Goal: Information Seeking & Learning: Compare options

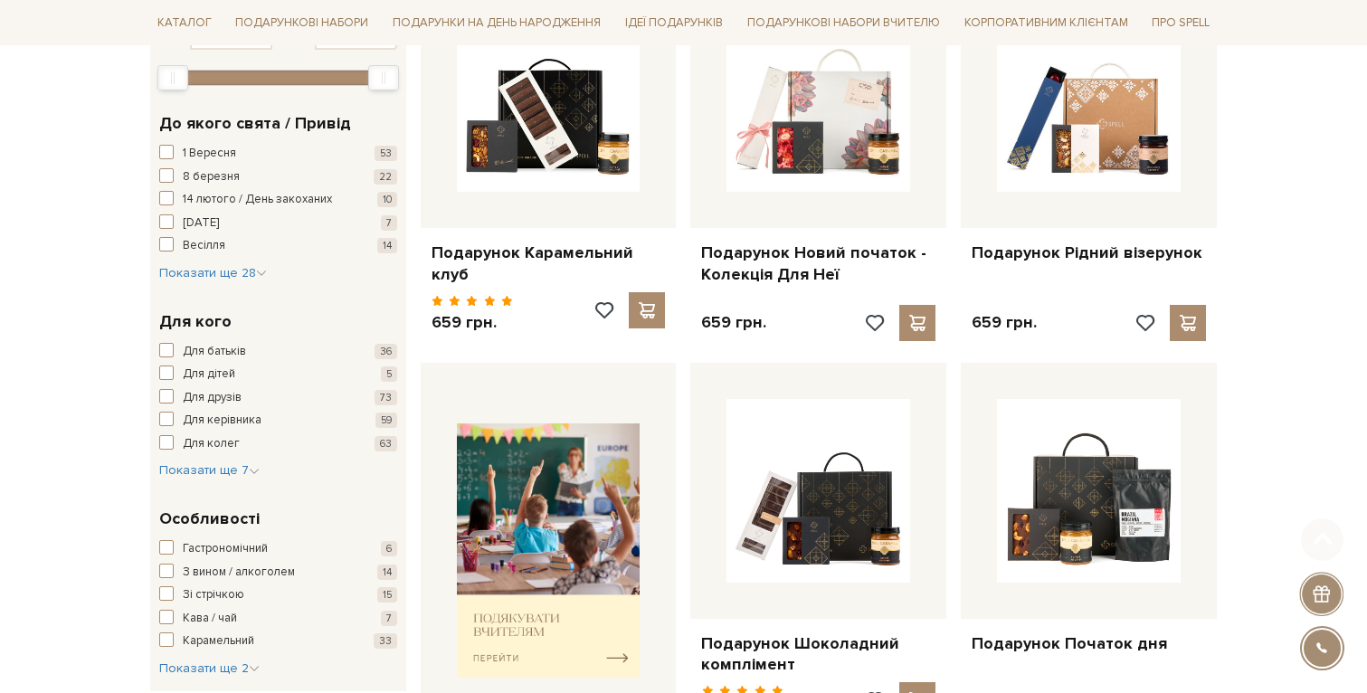
scroll to position [386, 0]
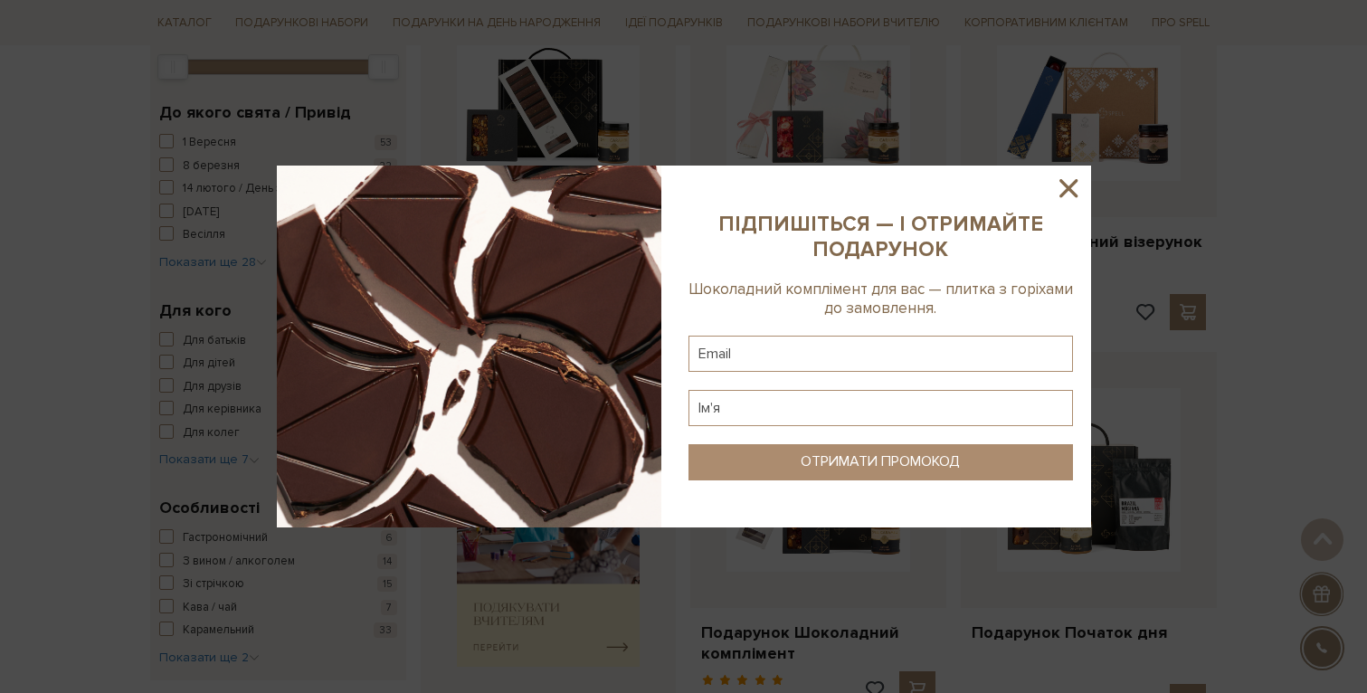
click at [1067, 190] on icon at bounding box center [1068, 188] width 18 height 18
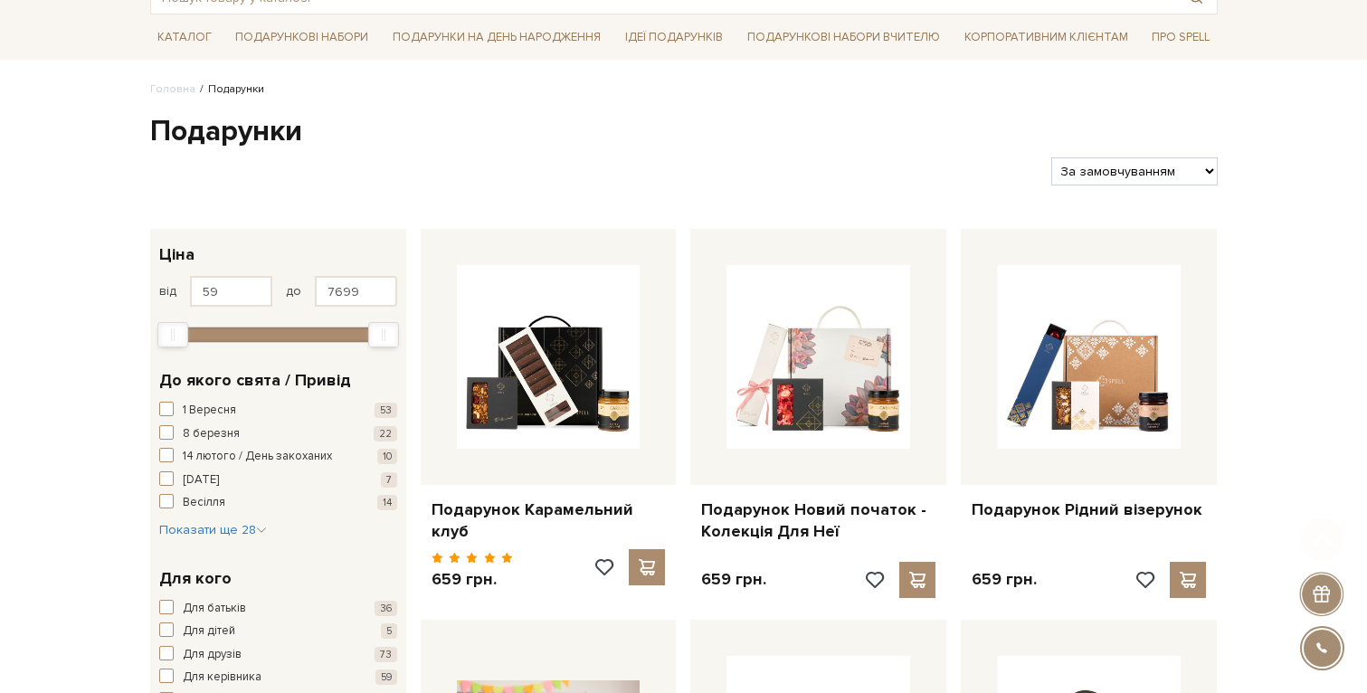
scroll to position [124, 0]
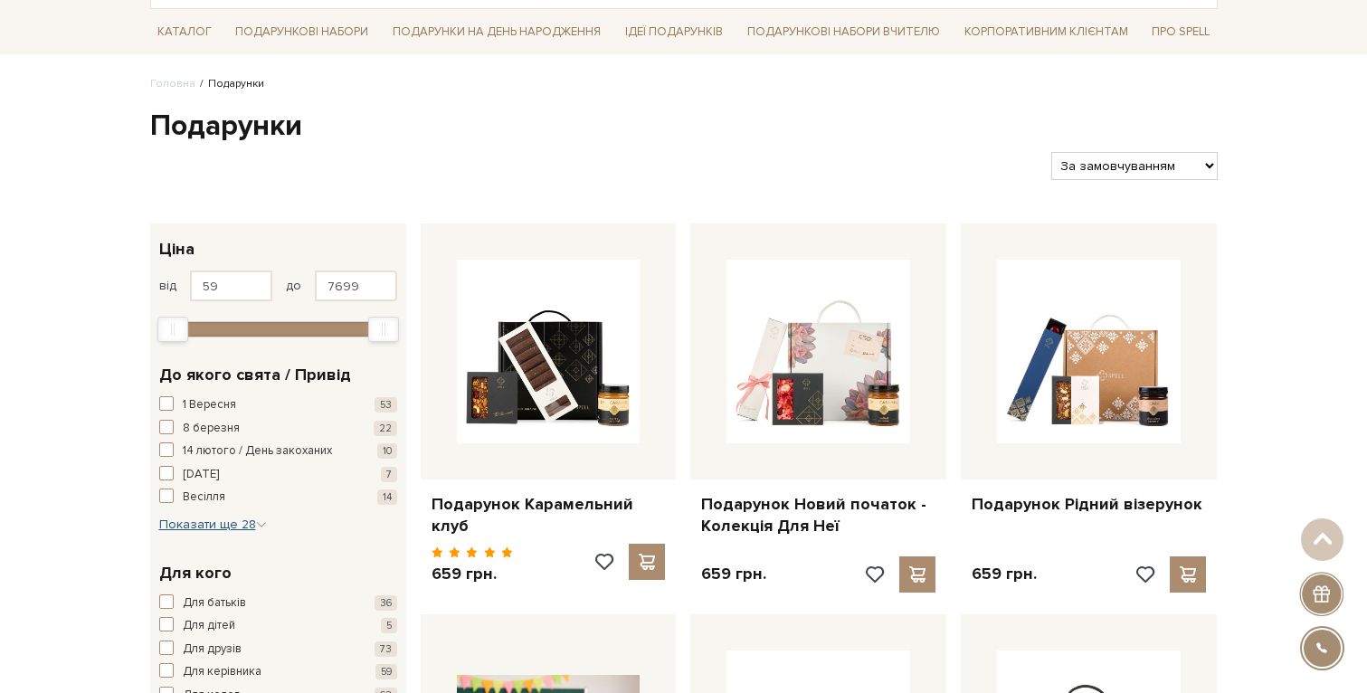
click at [215, 517] on span "Показати ще 28" at bounding box center [213, 524] width 108 height 15
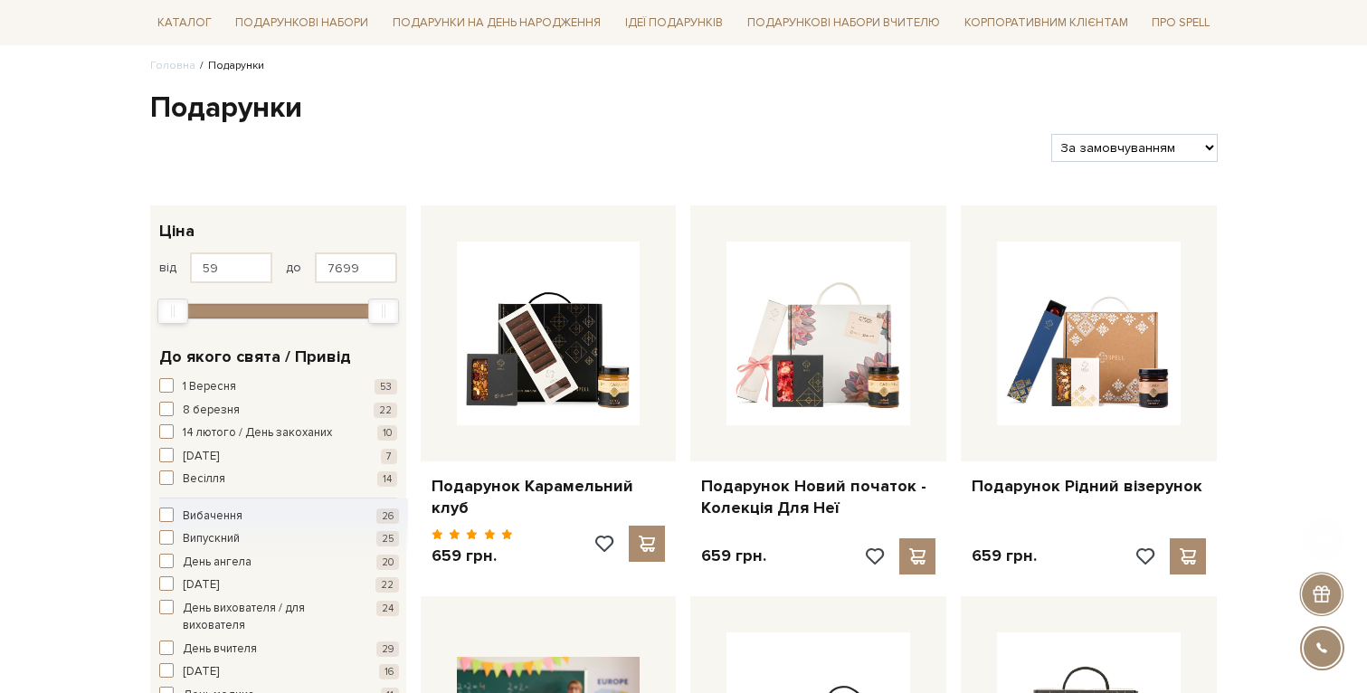
scroll to position [148, 0]
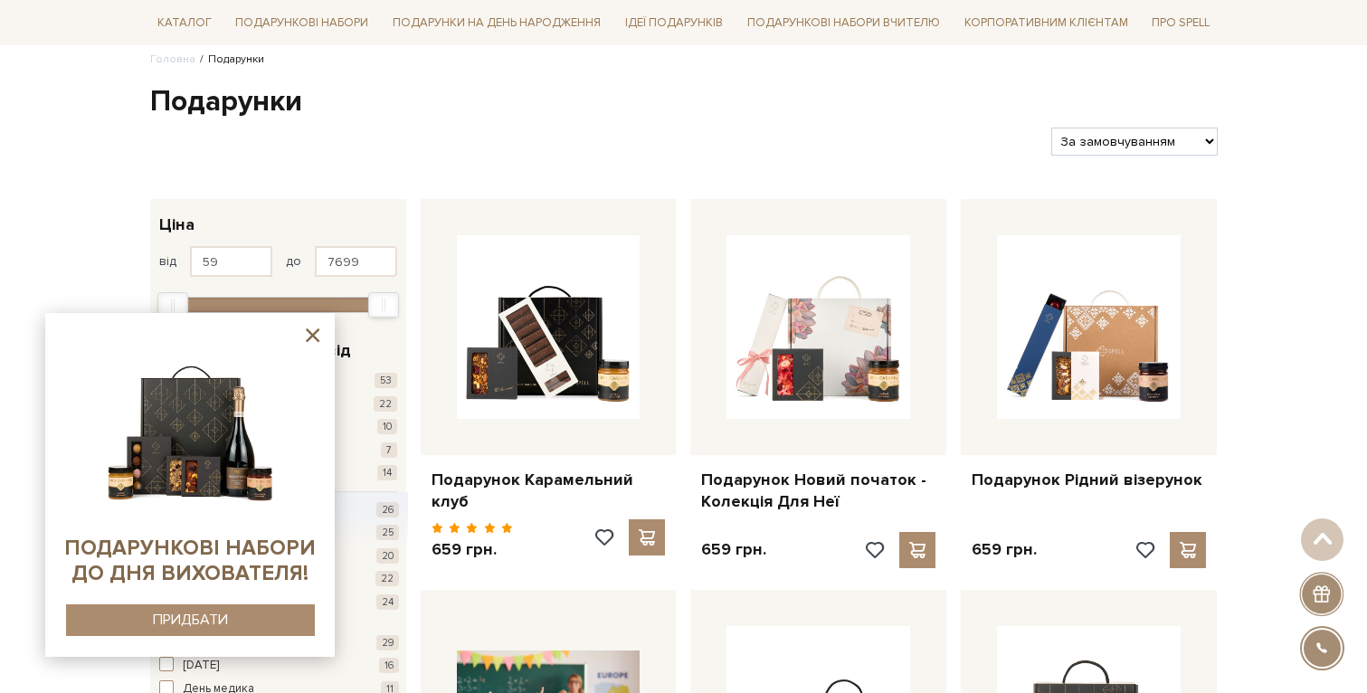
click at [316, 331] on icon at bounding box center [313, 335] width 14 height 14
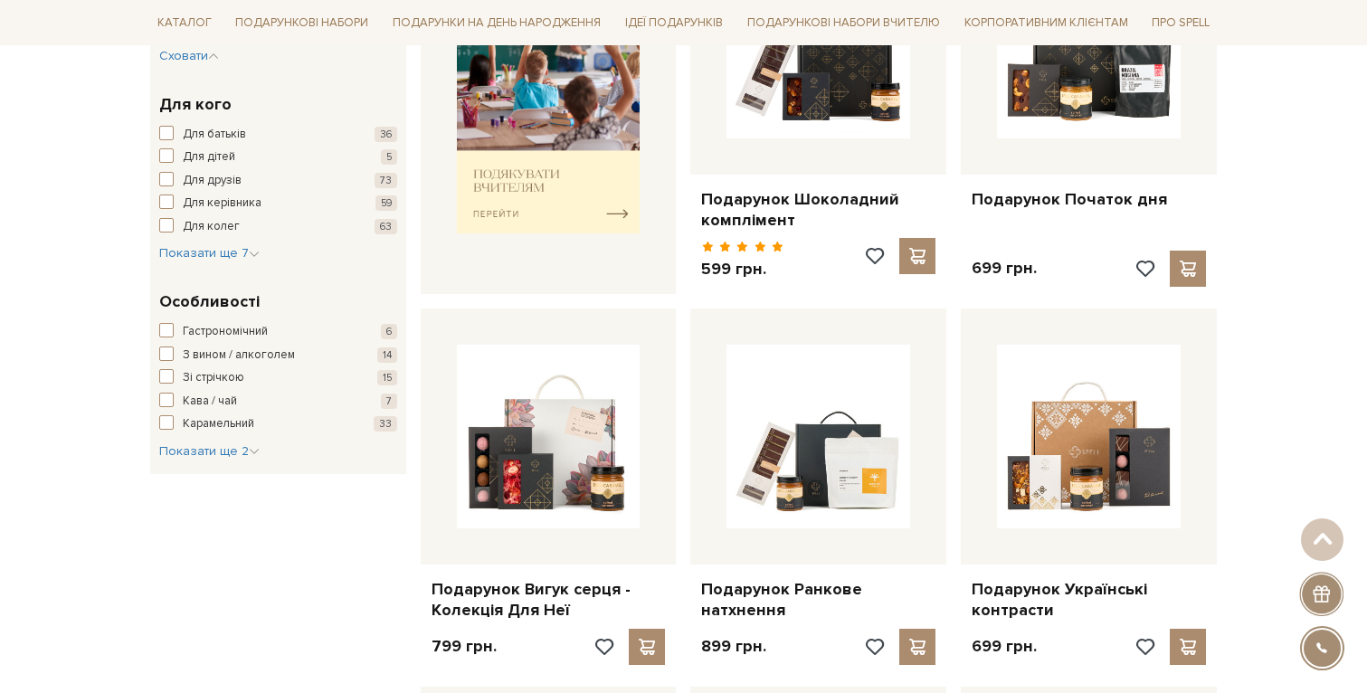
scroll to position [822, 0]
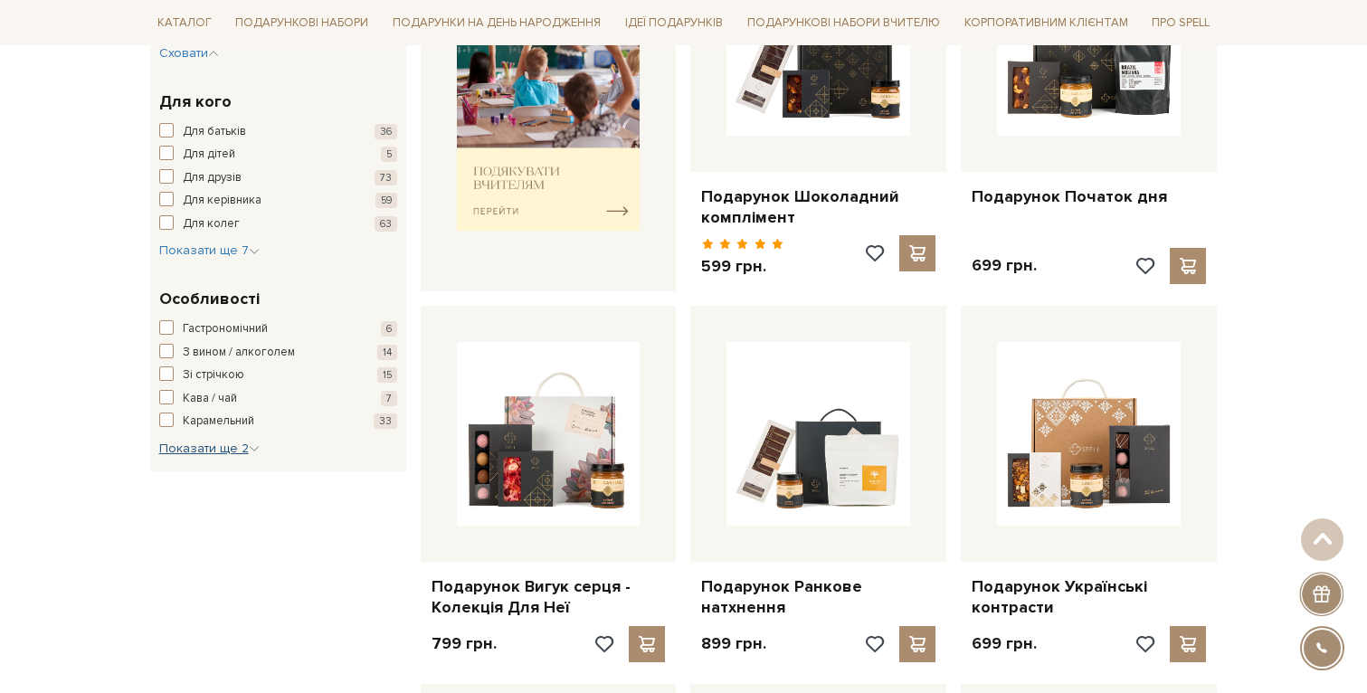
click at [251, 443] on icon "button" at bounding box center [254, 448] width 11 height 11
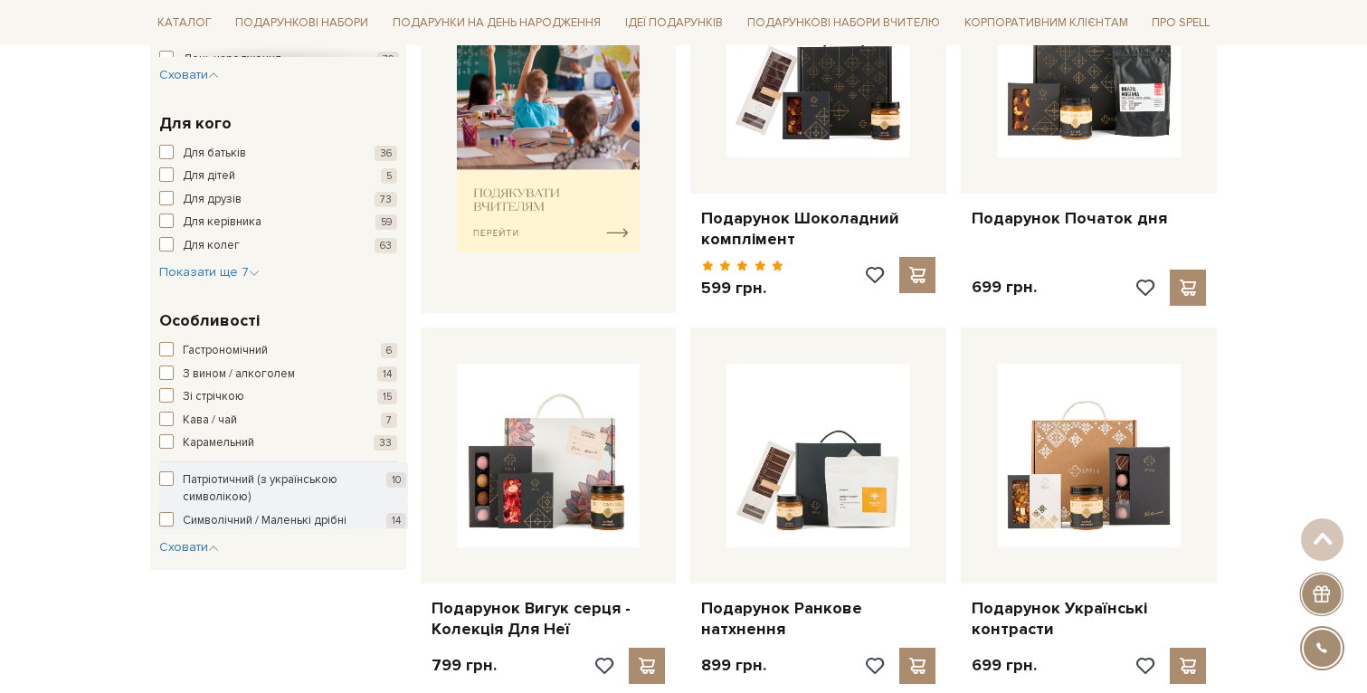
scroll to position [794, 0]
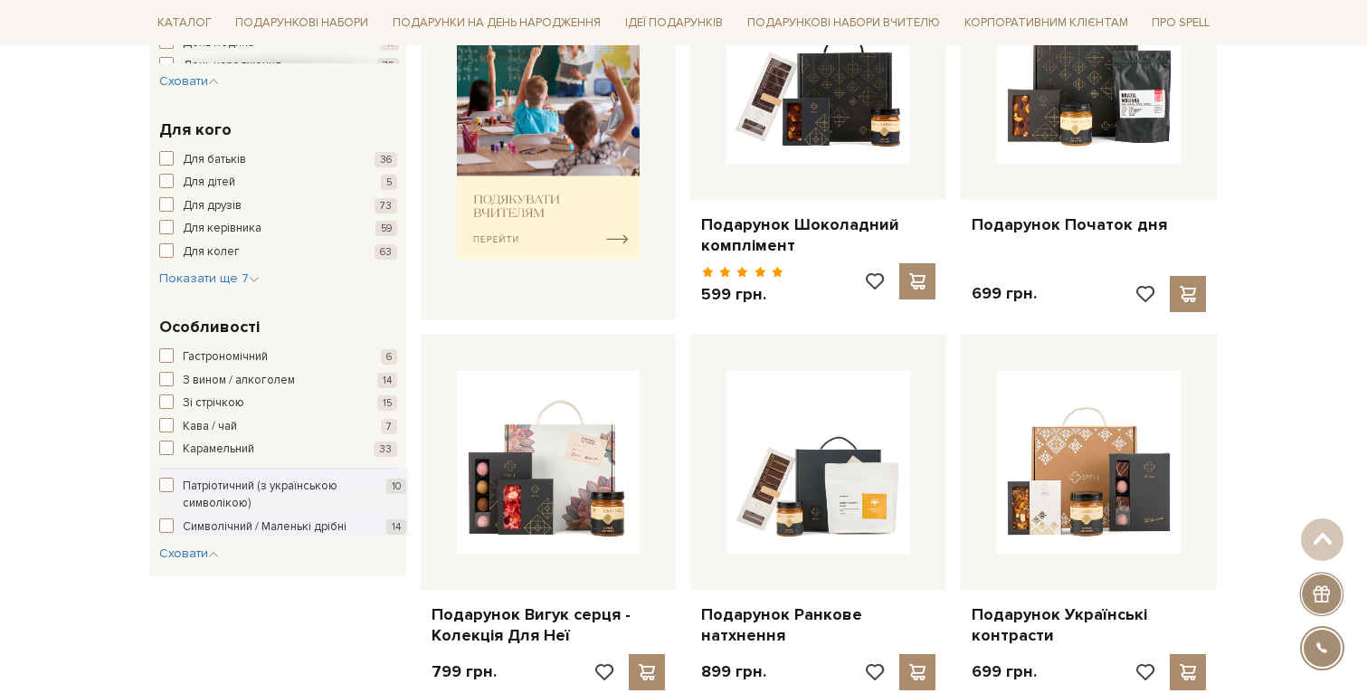
click at [166, 518] on span "button" at bounding box center [166, 525] width 14 height 14
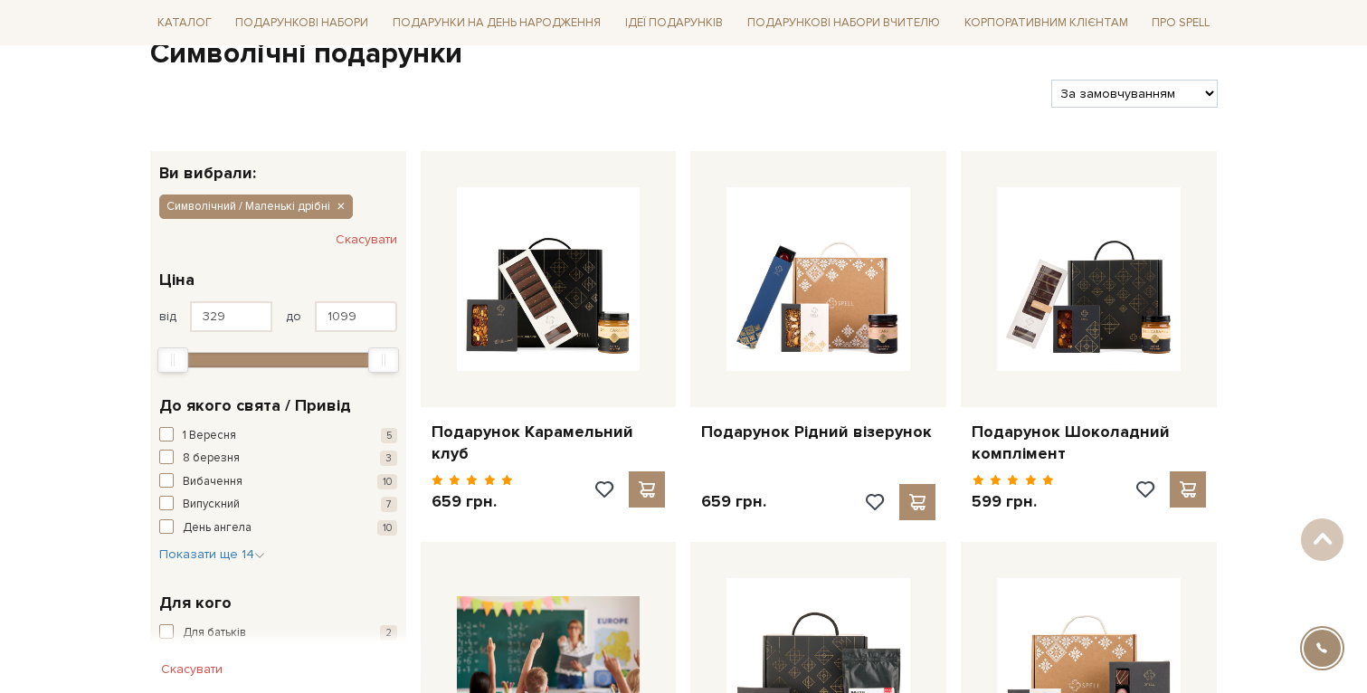
scroll to position [189, 0]
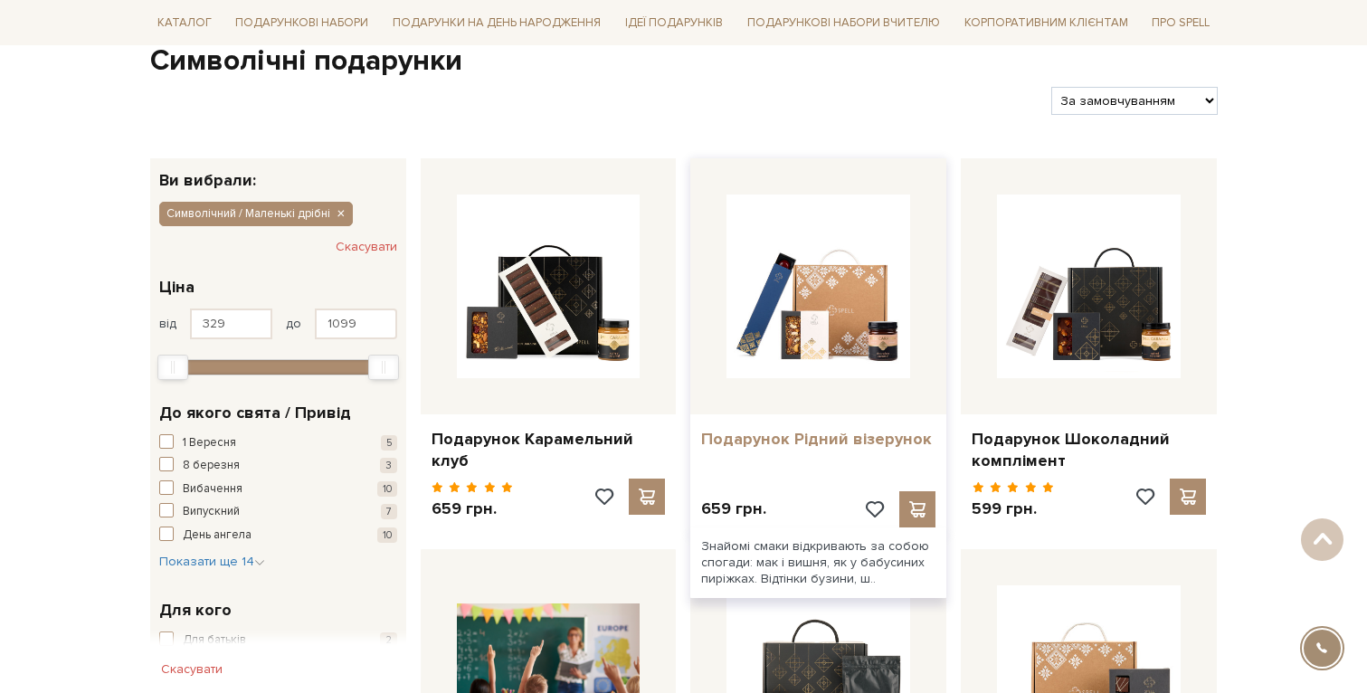
click at [839, 431] on link "Подарунок Рідний візерунок" at bounding box center [818, 439] width 234 height 21
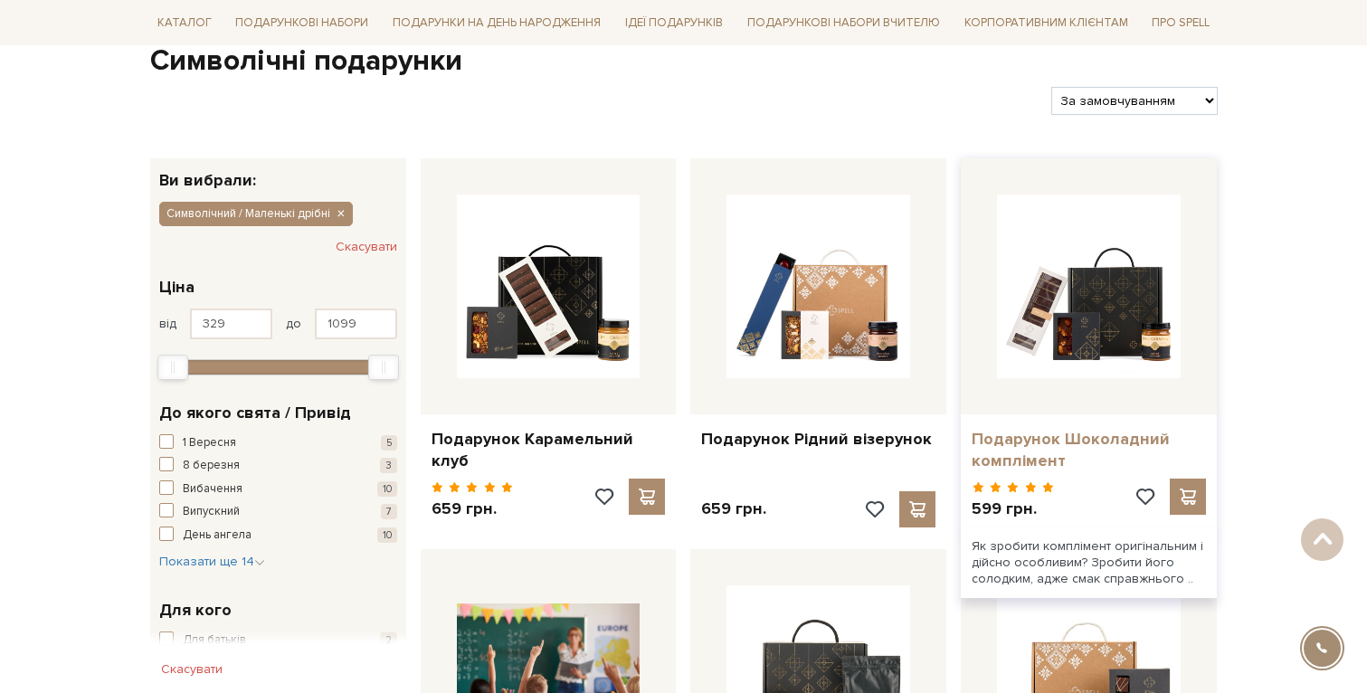
click at [1072, 430] on link "Подарунок Шоколадний комплімент" at bounding box center [1089, 450] width 234 height 43
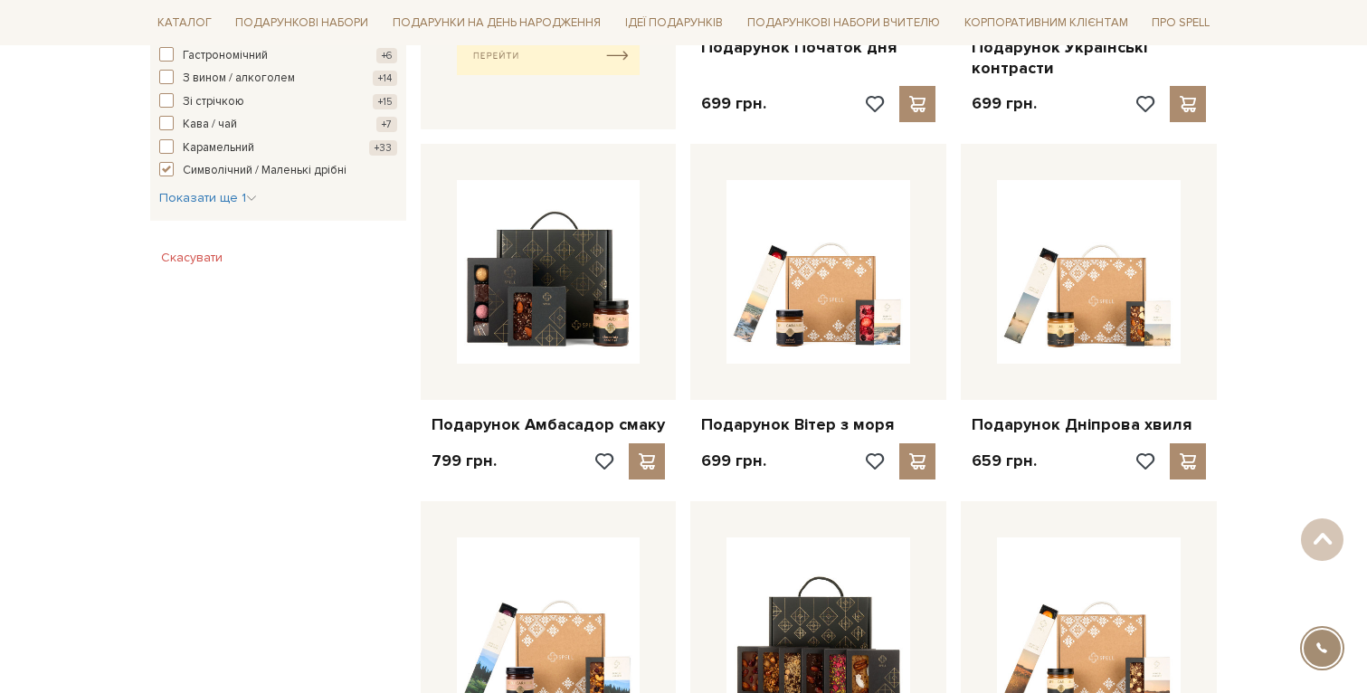
scroll to position [977, 0]
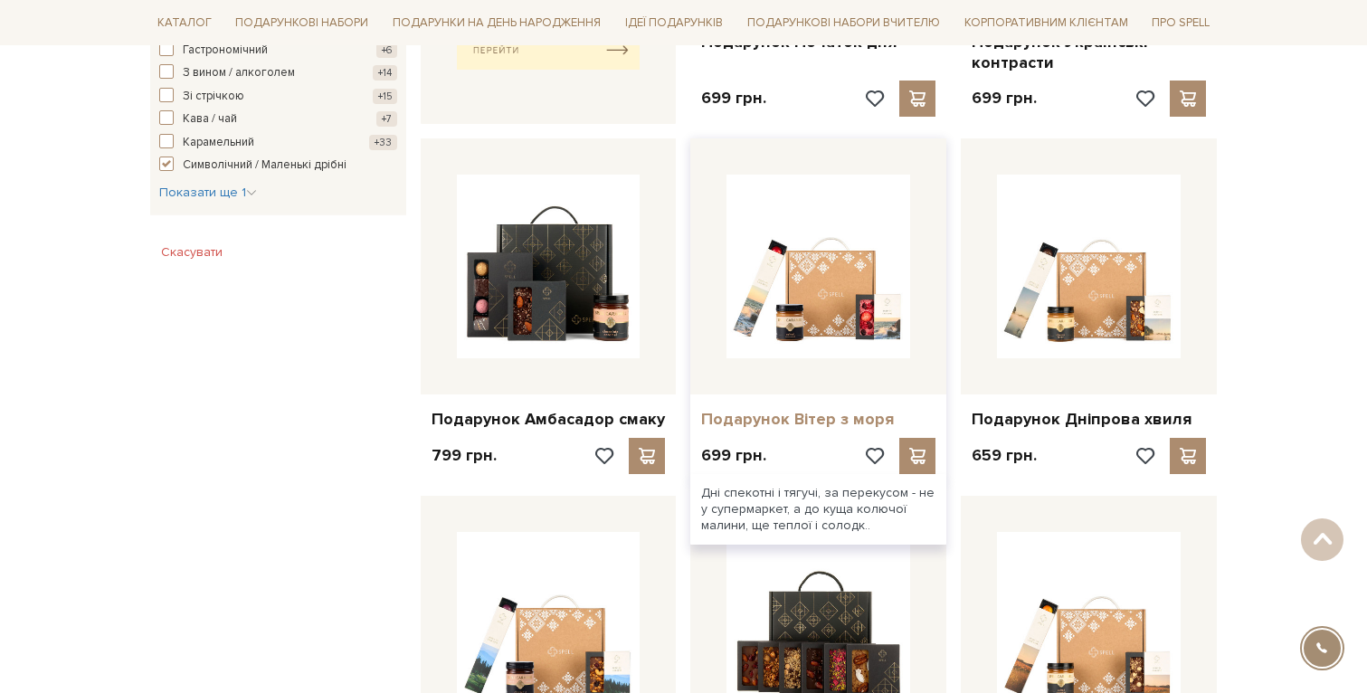
click at [851, 411] on link "Подарунок Вітер з моря" at bounding box center [818, 419] width 234 height 21
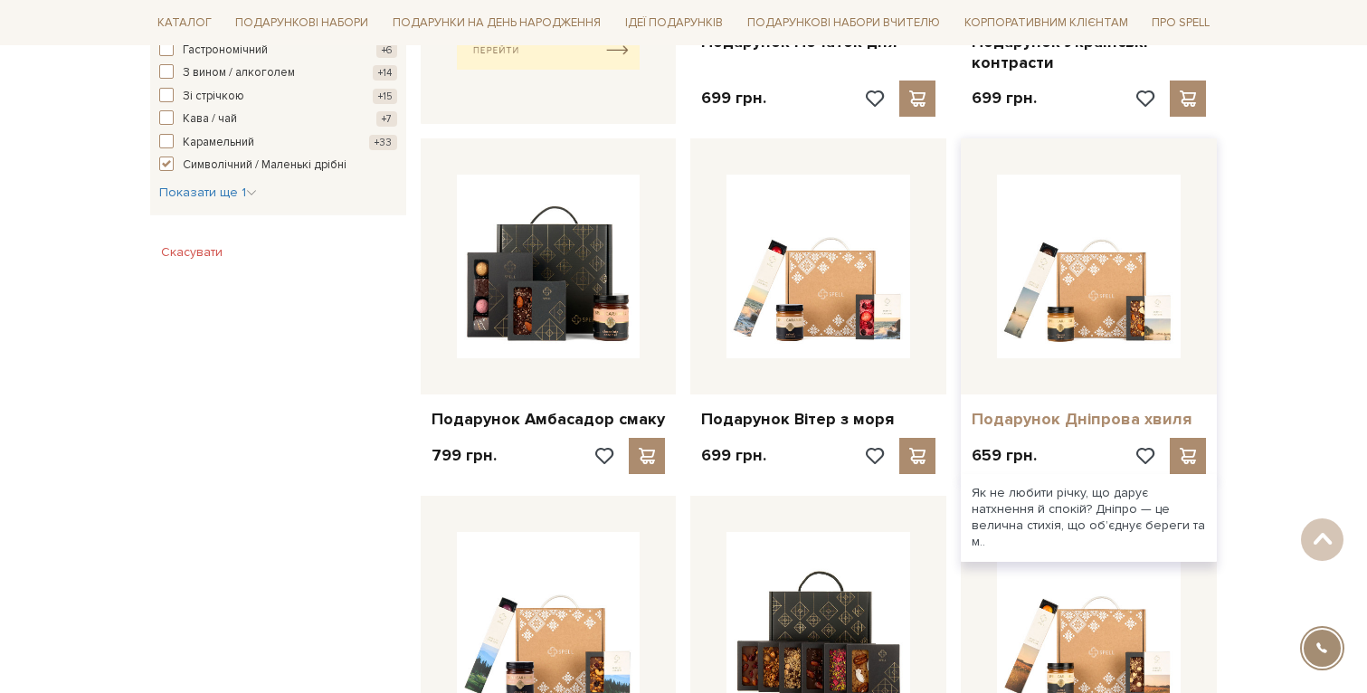
click at [1095, 409] on link "Подарунок Дніпрова хвиля" at bounding box center [1089, 419] width 234 height 21
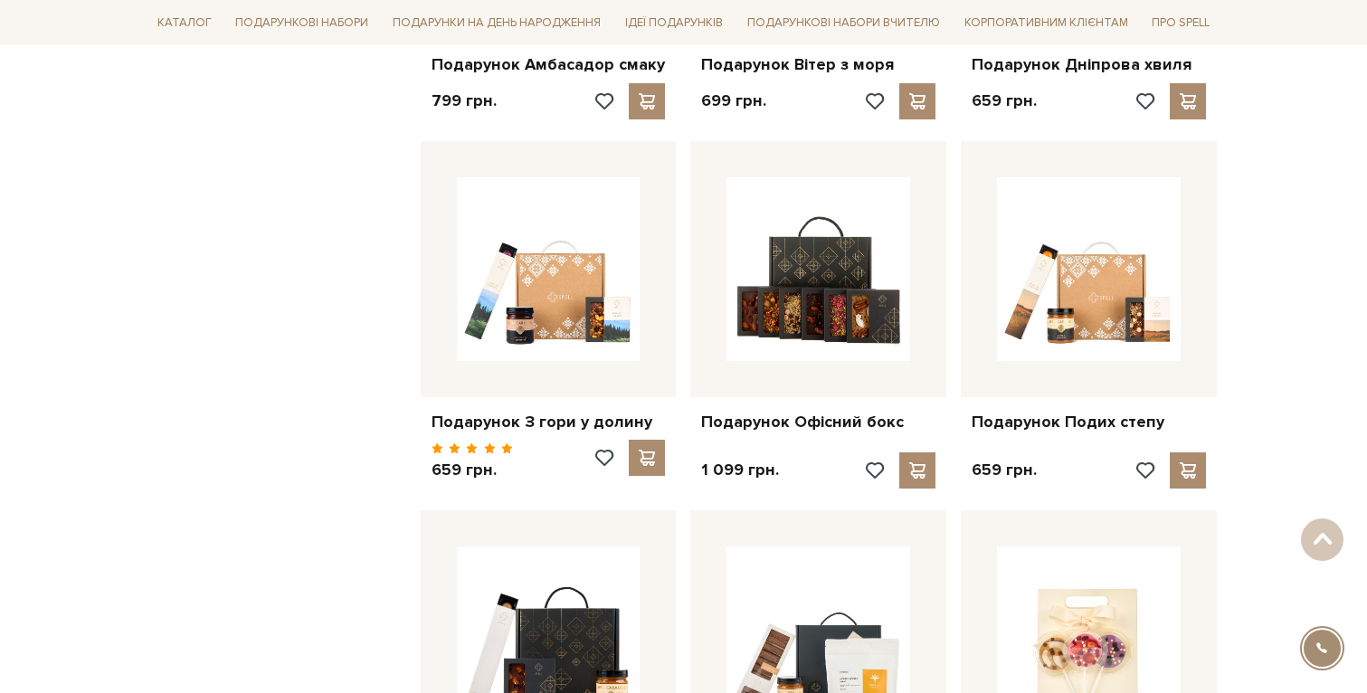
scroll to position [1349, 0]
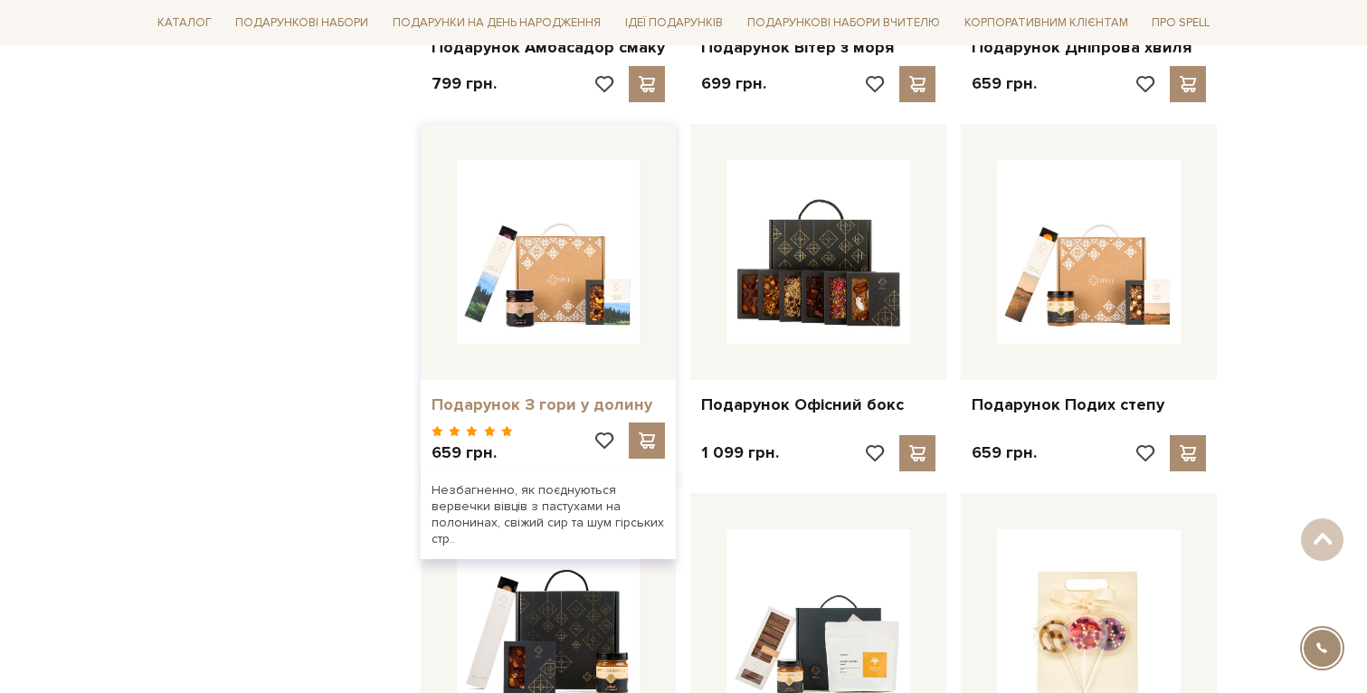
click at [600, 399] on link "Подарунок З гори у долину" at bounding box center [549, 404] width 234 height 21
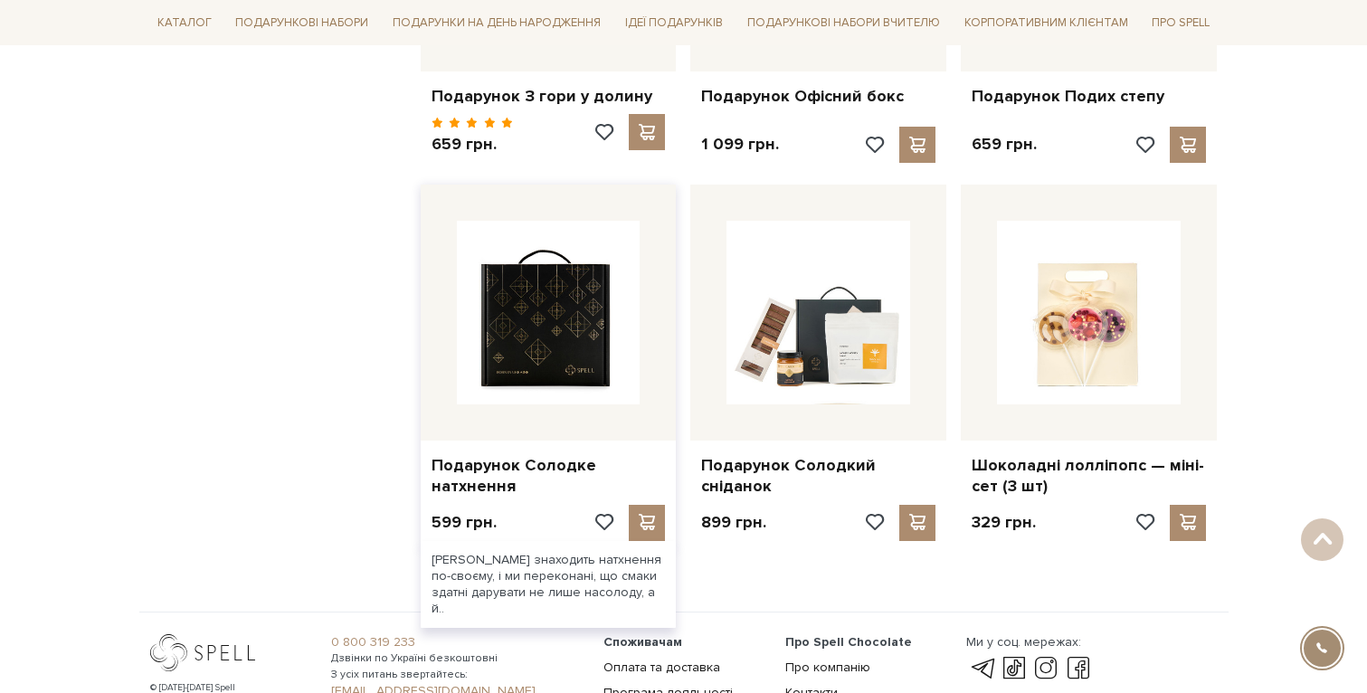
scroll to position [1659, 0]
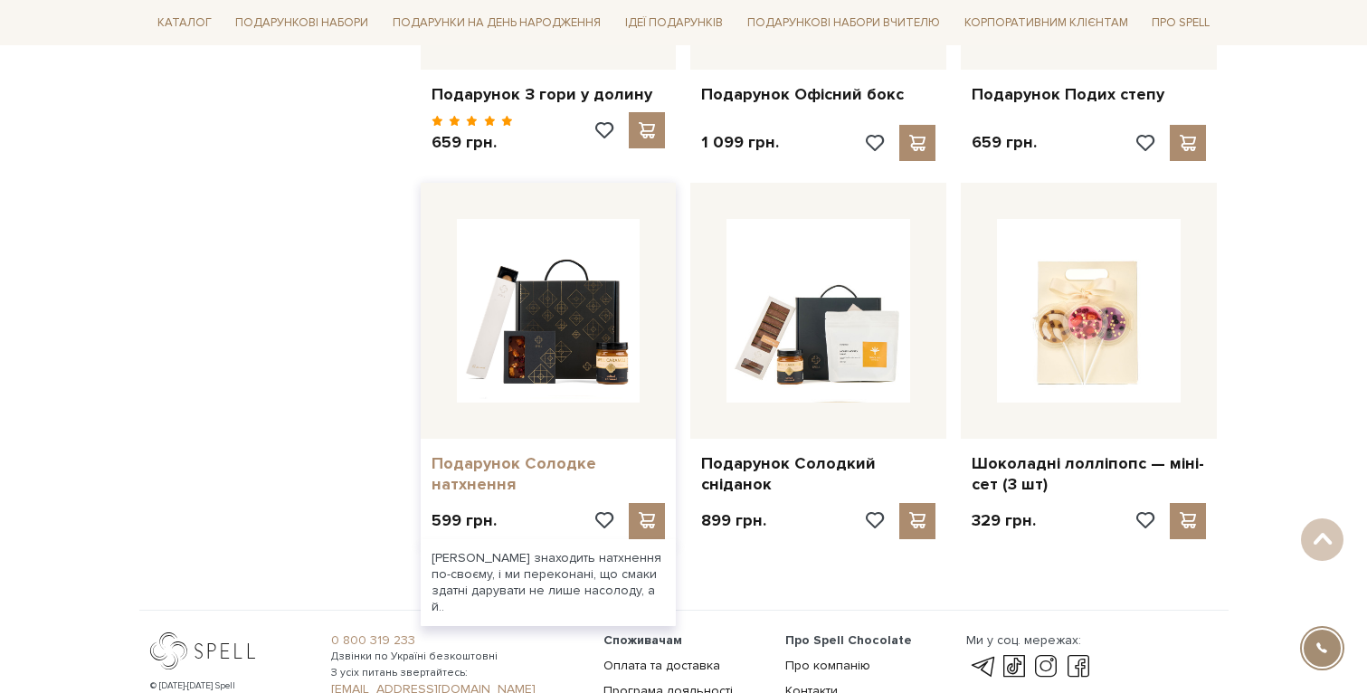
click at [512, 458] on link "Подарунок Солодке натхнення" at bounding box center [549, 474] width 234 height 43
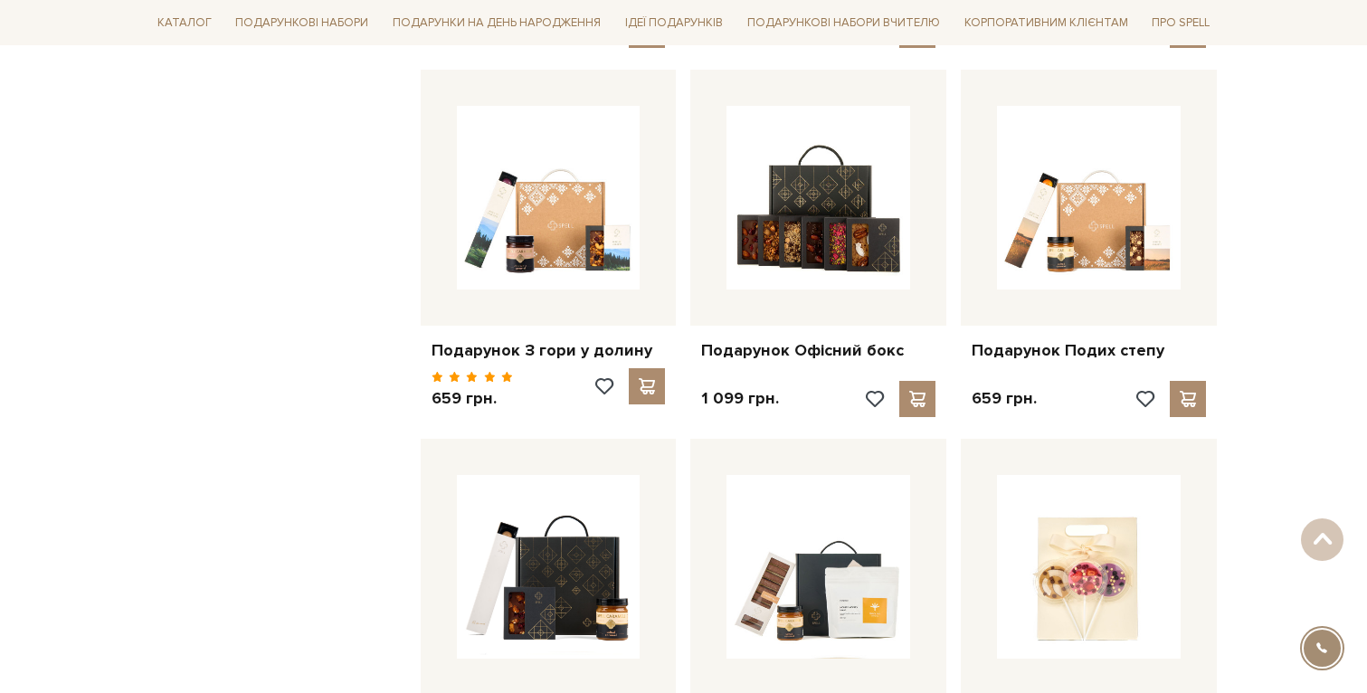
scroll to position [1376, 0]
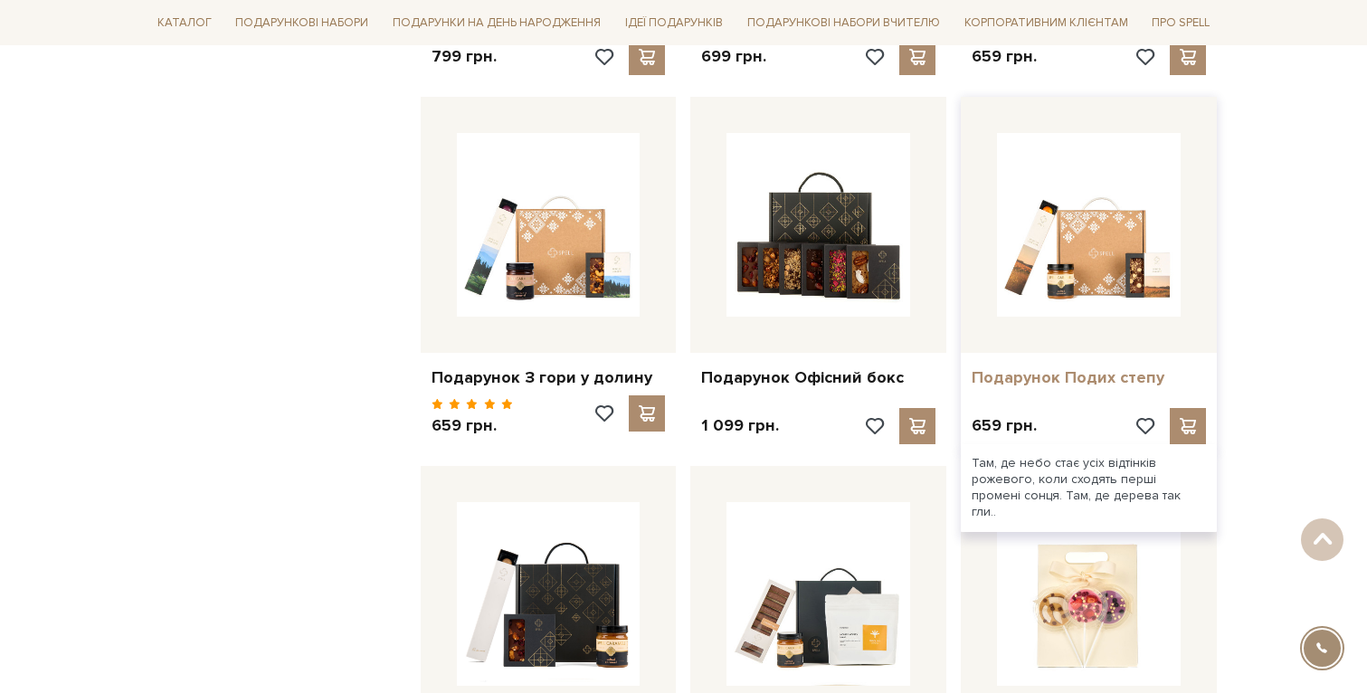
click at [1079, 367] on link "Подарунок Подих степу" at bounding box center [1089, 377] width 234 height 21
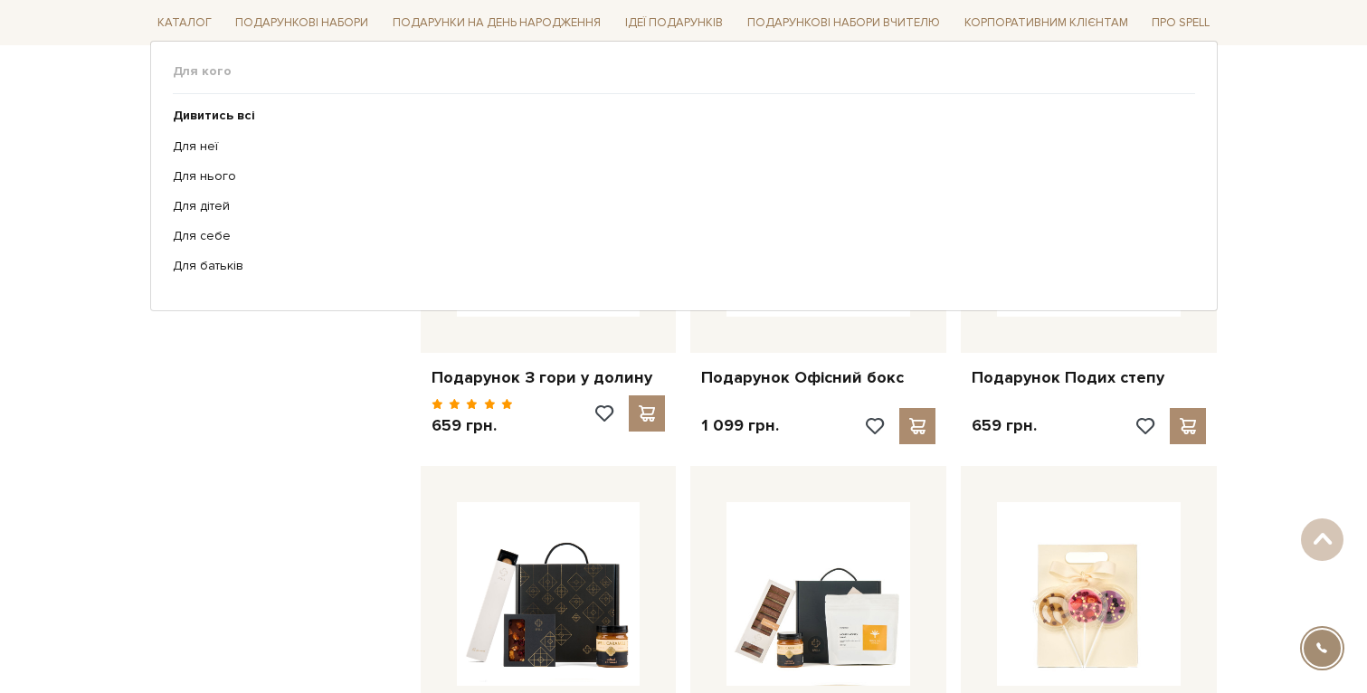
click at [353, 255] on ul "Дивитись всі Для неї Для нього Для дітей Для себе Для батьків" at bounding box center [684, 191] width 1022 height 194
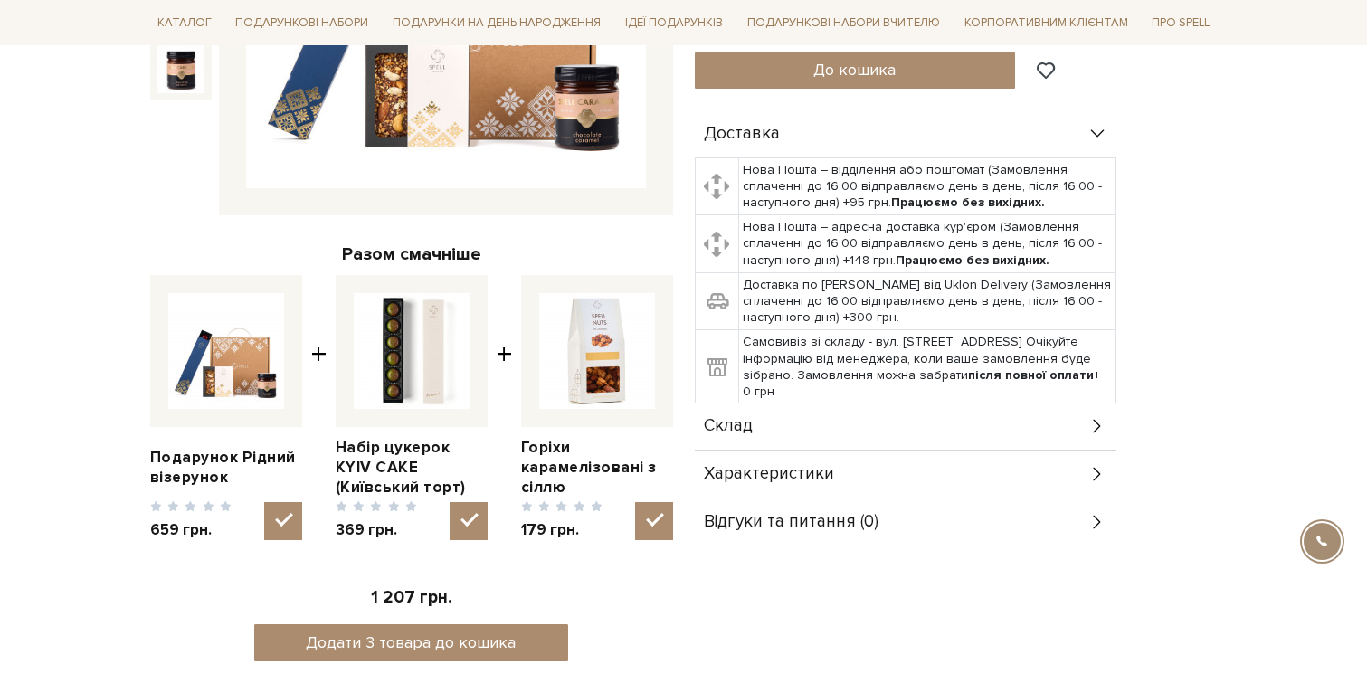
scroll to position [511, 0]
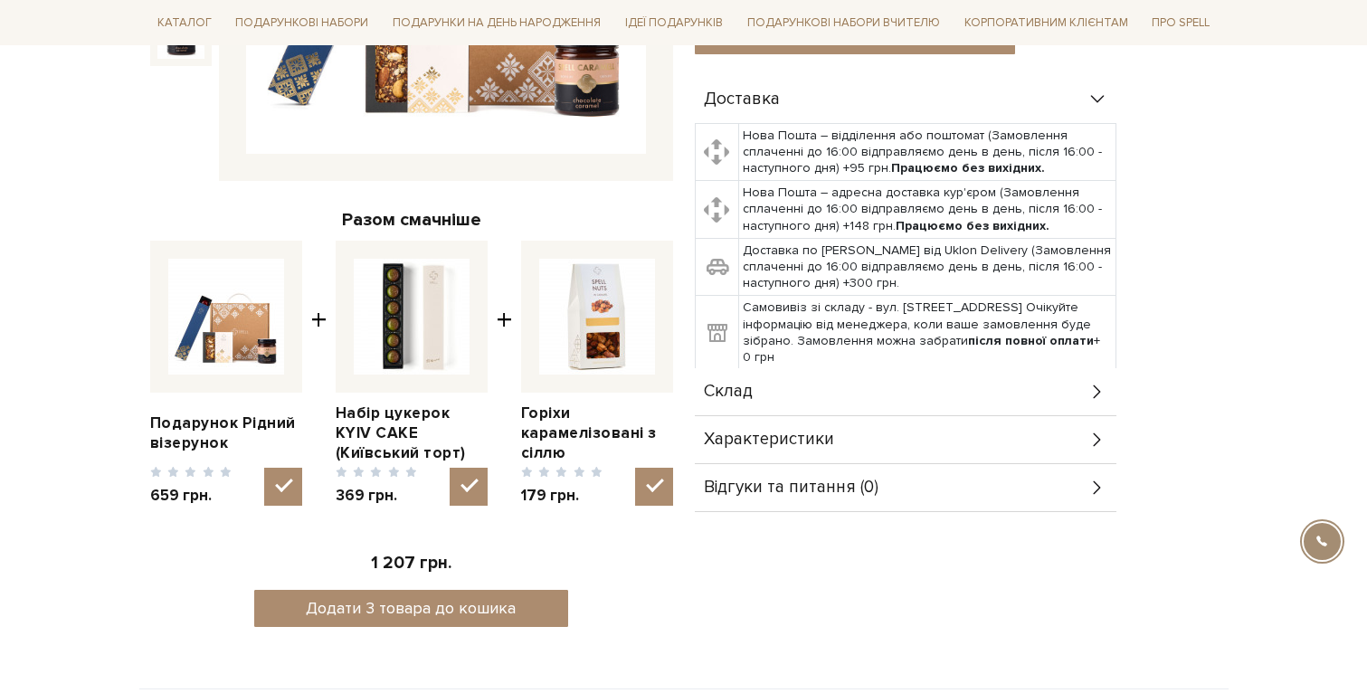
click at [849, 384] on div "Склад" at bounding box center [906, 391] width 422 height 47
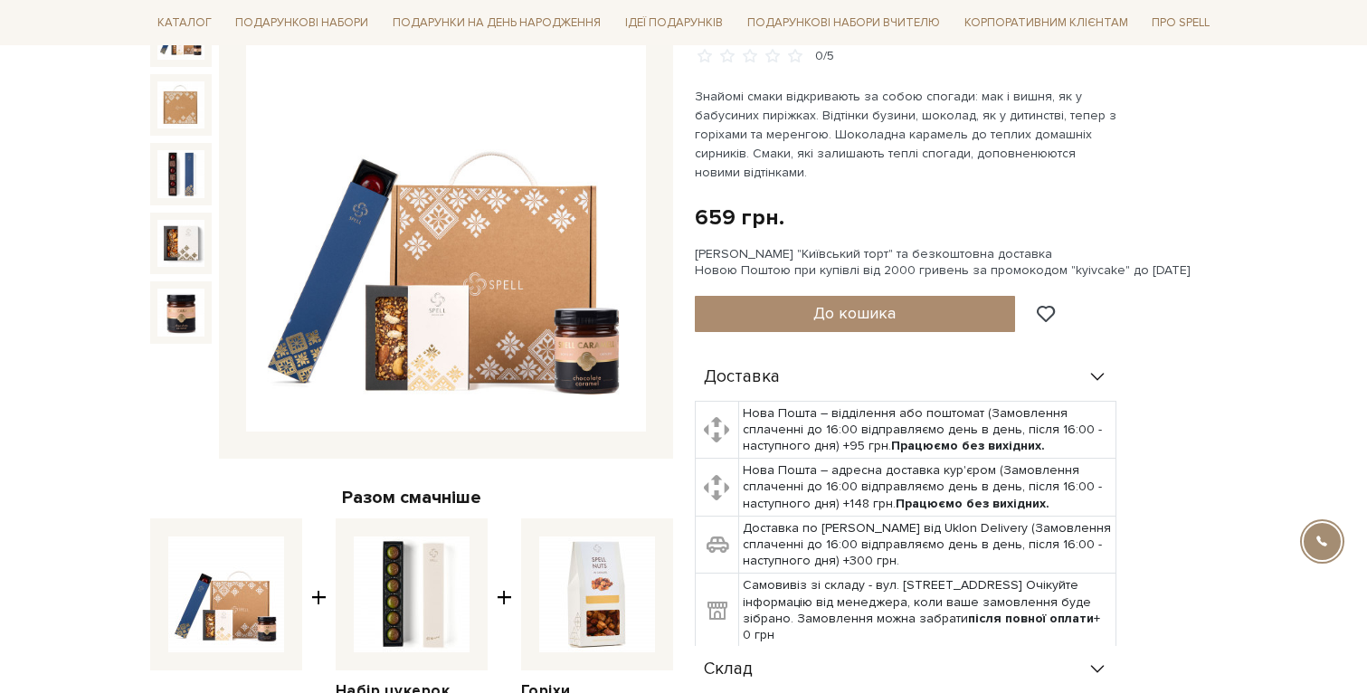
scroll to position [244, 0]
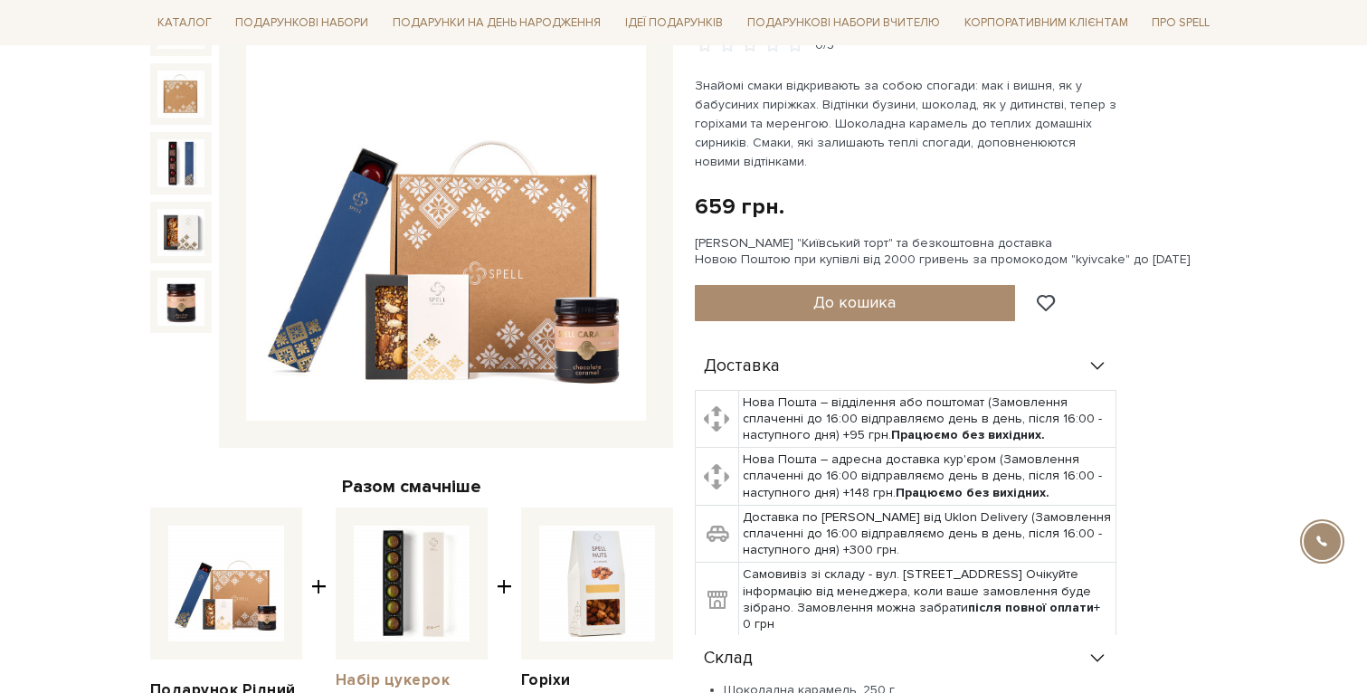
click at [395, 682] on link "Набір цукерок KYIV CAKE (Київський торт)" at bounding box center [412, 700] width 152 height 60
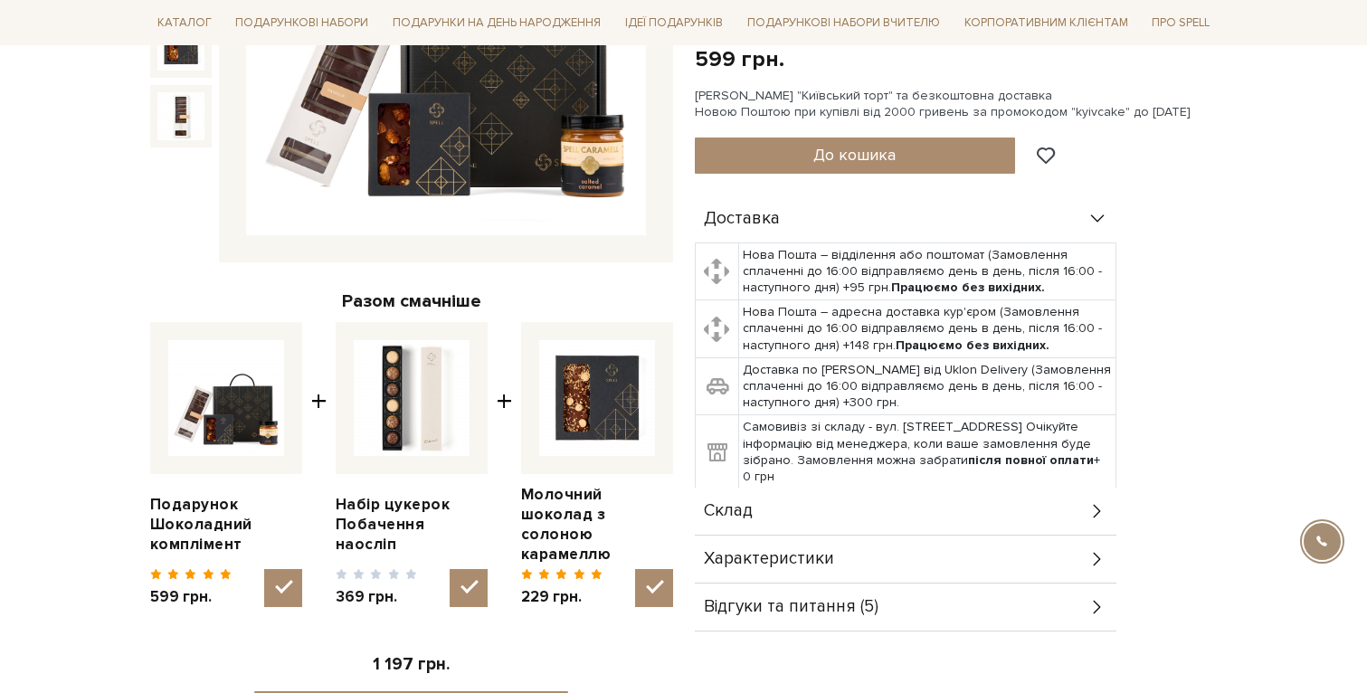
scroll to position [451, 0]
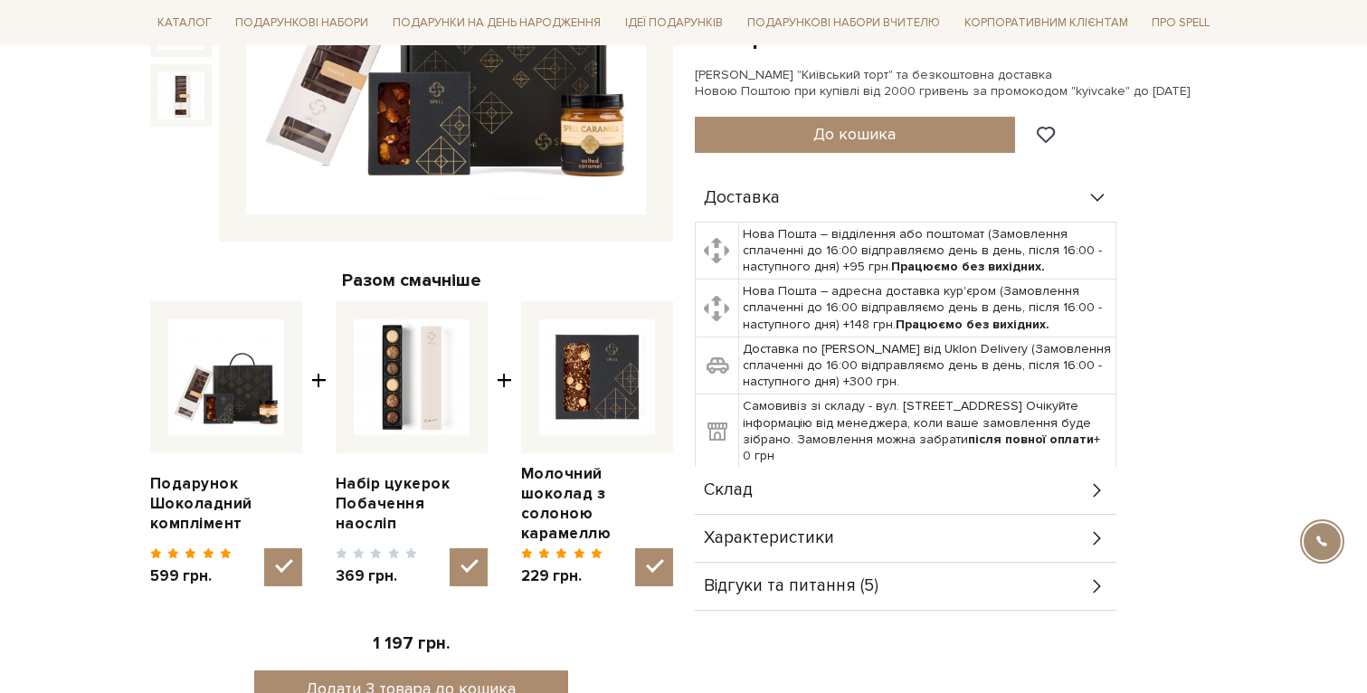
click at [1077, 484] on div "Склад" at bounding box center [906, 490] width 422 height 47
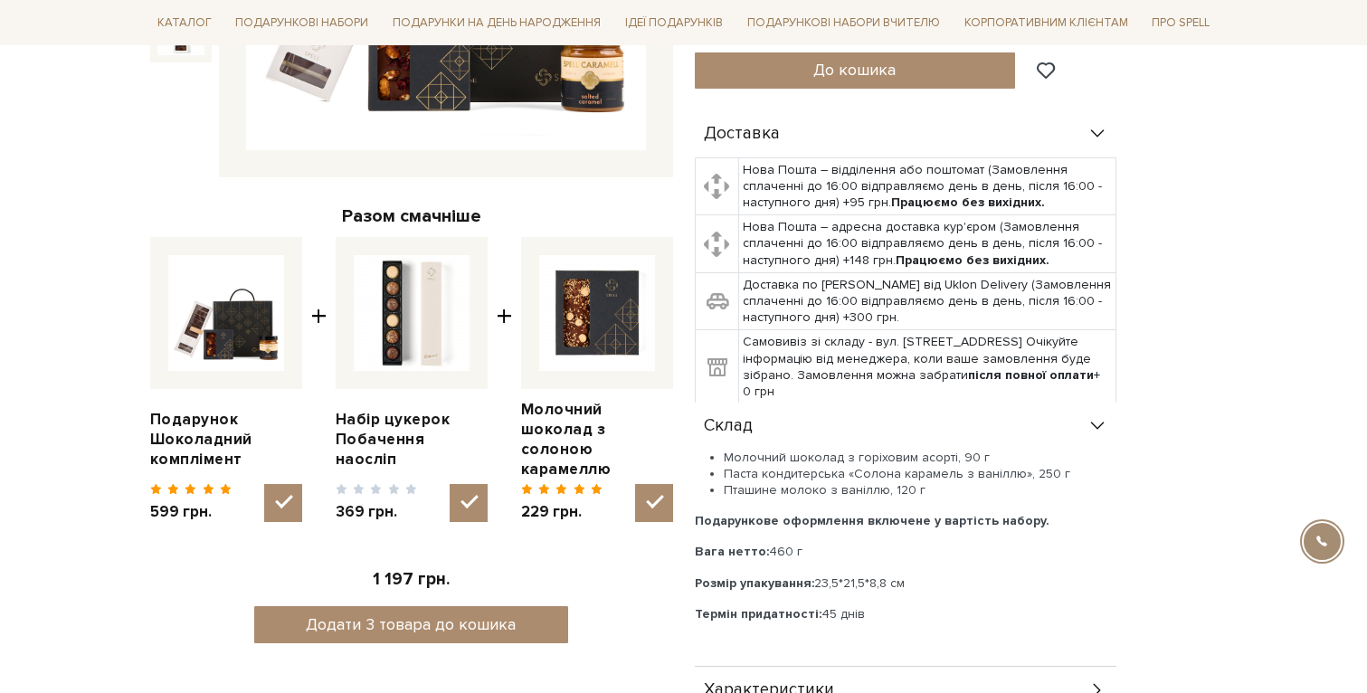
scroll to position [517, 0]
